Goal: Task Accomplishment & Management: Manage account settings

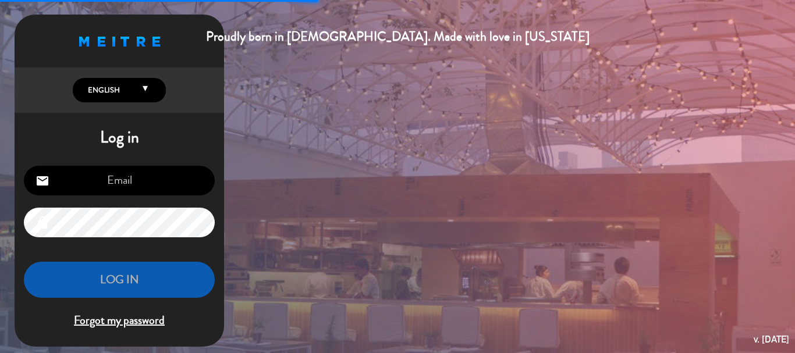
click at [115, 181] on input "email" at bounding box center [119, 181] width 191 height 30
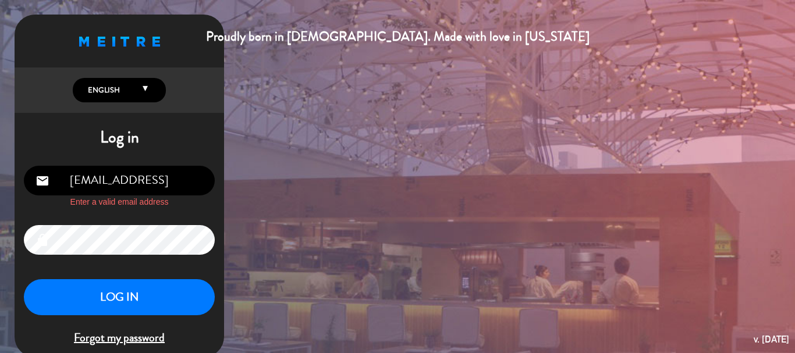
click at [180, 179] on input "[EMAIL_ADDRESS]" at bounding box center [119, 181] width 191 height 30
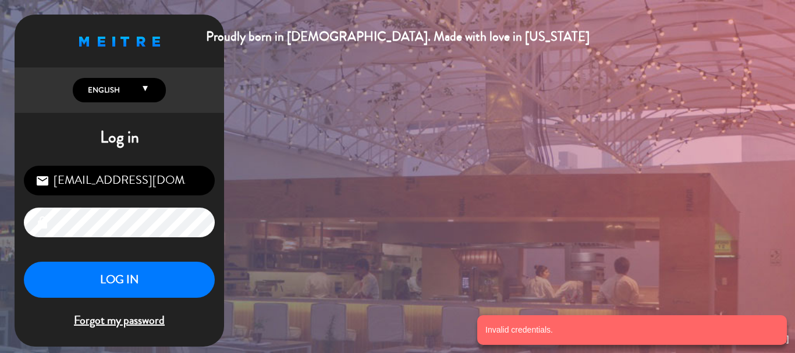
click at [0, 215] on div "Proudly born in [DEMOGRAPHIC_DATA]. Made with love in [US_STATE] English Españo…" at bounding box center [397, 176] width 795 height 353
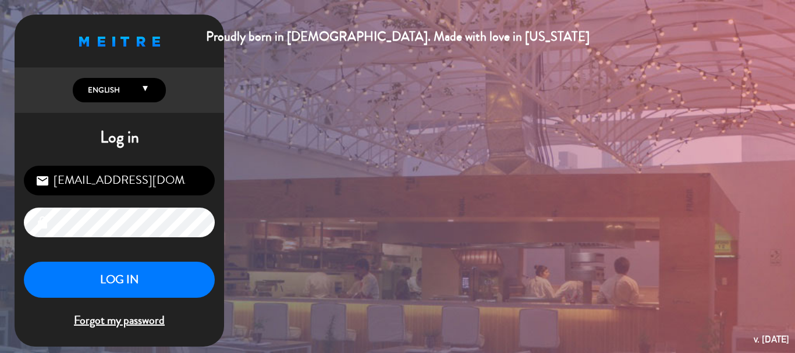
click at [184, 175] on input "[EMAIL_ADDRESS][DOMAIN_NAME]" at bounding box center [119, 181] width 191 height 30
click at [183, 182] on input "[EMAIL_ADDRESS][DOMAIN_NAME]" at bounding box center [119, 181] width 191 height 30
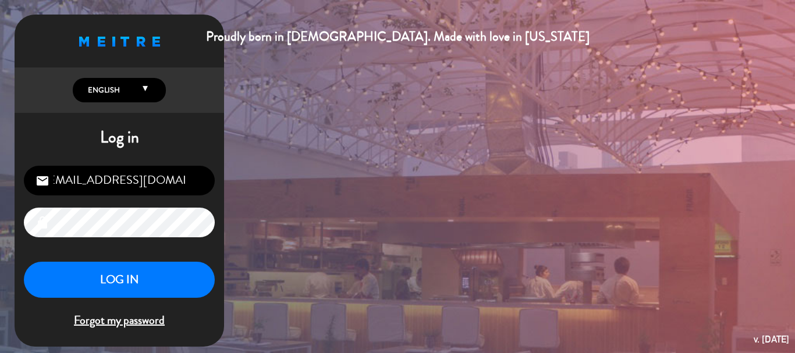
click at [183, 182] on input "[EMAIL_ADDRESS][DOMAIN_NAME]" at bounding box center [119, 181] width 191 height 30
click at [146, 181] on input "[EMAIL_ADDRESS][DOMAIN_NAME]" at bounding box center [119, 181] width 191 height 30
type input "[EMAIL_ADDRESS][DOMAIN_NAME]"
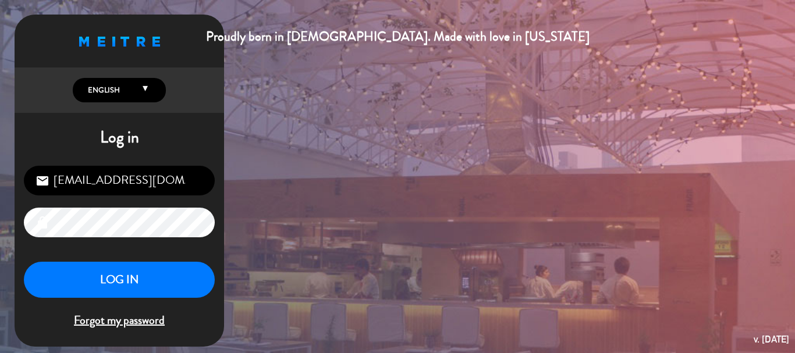
click at [0, 203] on div "Proudly born in [DEMOGRAPHIC_DATA]. Made with love in [US_STATE] English Españo…" at bounding box center [397, 176] width 795 height 353
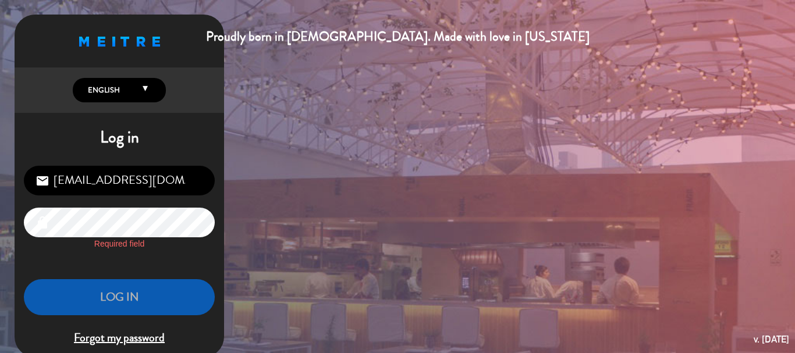
click at [134, 346] on span "Forgot my password" at bounding box center [119, 338] width 191 height 19
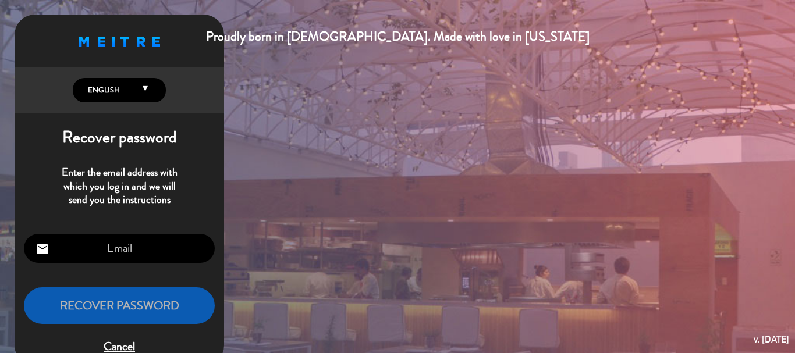
click at [144, 250] on input "email" at bounding box center [119, 249] width 191 height 30
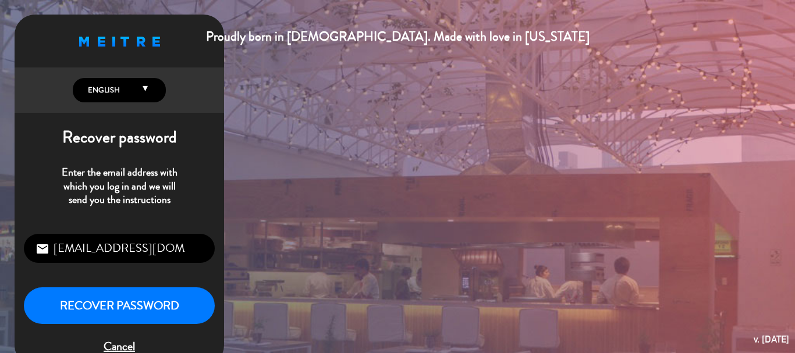
scroll to position [0, 6]
type input "[EMAIL_ADDRESS][DOMAIN_NAME]"
click at [24, 288] on button "Recover password" at bounding box center [119, 306] width 191 height 37
